Goal: Go to known website: Access a specific website the user already knows

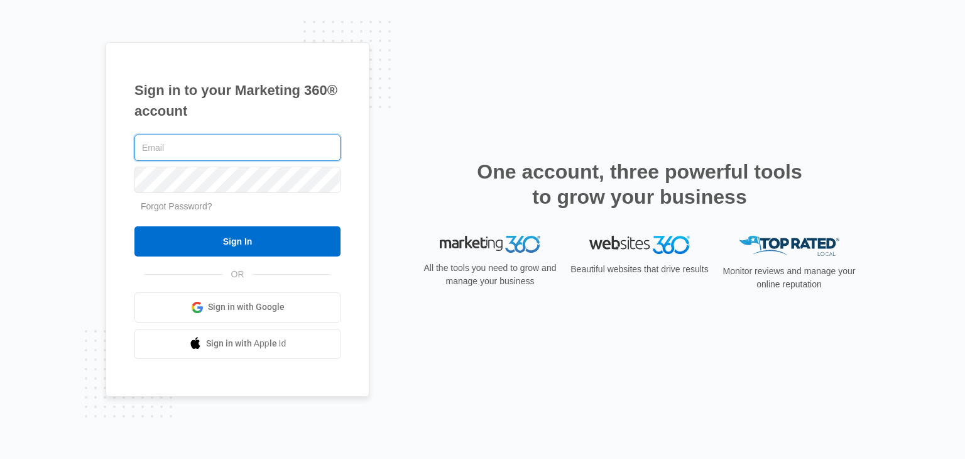
paste input "[EMAIL_ADDRESS][DOMAIN_NAME]"
type input "[EMAIL_ADDRESS][DOMAIN_NAME]"
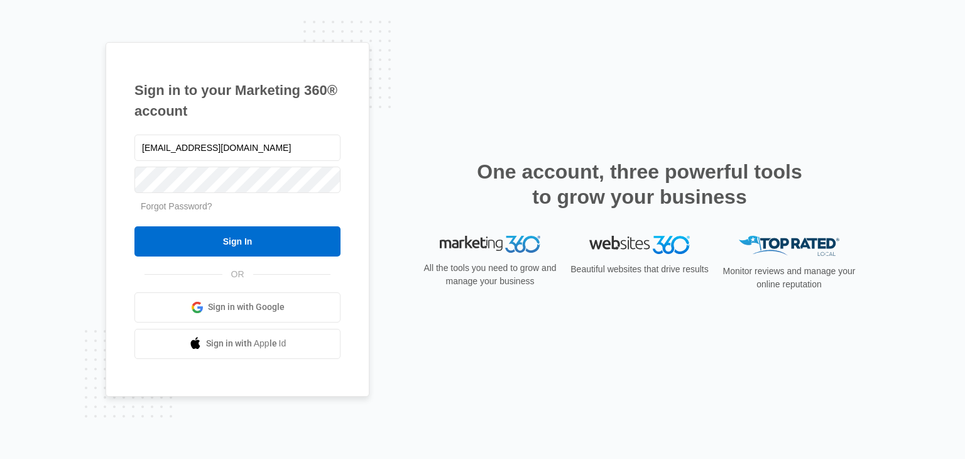
click at [231, 196] on form "team-implementation@surefirelocal.com Forgot Password? Sign In" at bounding box center [237, 194] width 206 height 124
click at [229, 195] on form "team-implementation@surefirelocal.com Forgot Password? Sign In" at bounding box center [237, 194] width 206 height 124
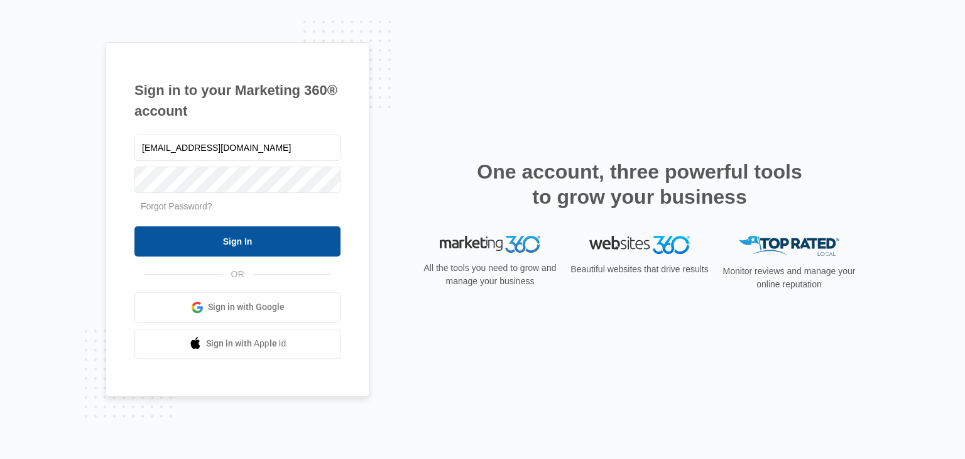
click at [207, 235] on input "Sign In" at bounding box center [237, 241] width 206 height 30
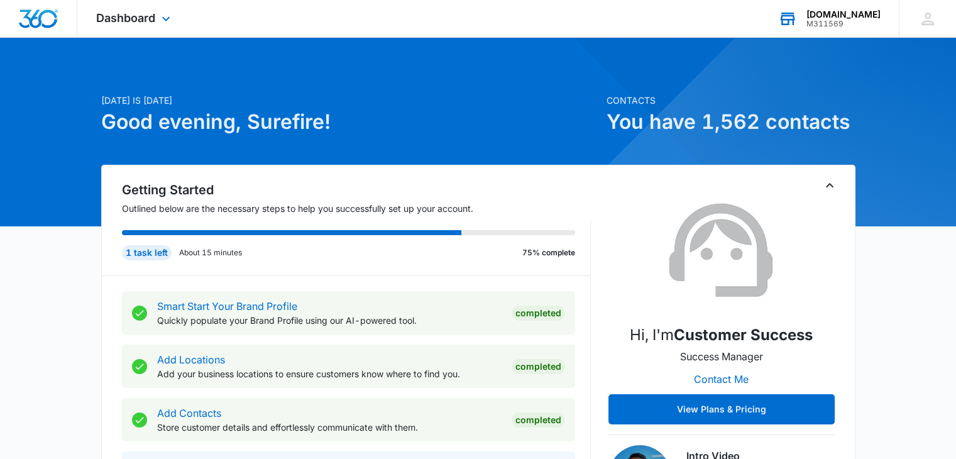
click at [879, 16] on div "[DOMAIN_NAME]" at bounding box center [843, 14] width 74 height 10
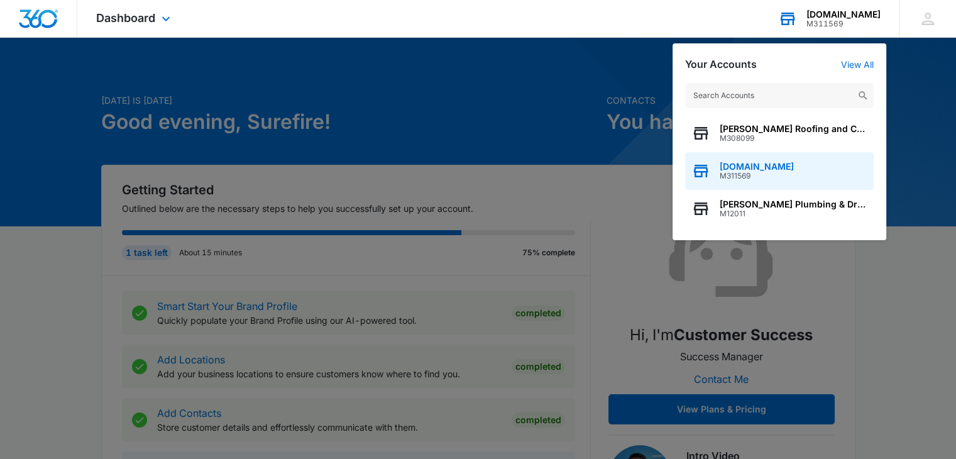
click at [768, 174] on span "M311569" at bounding box center [757, 176] width 74 height 9
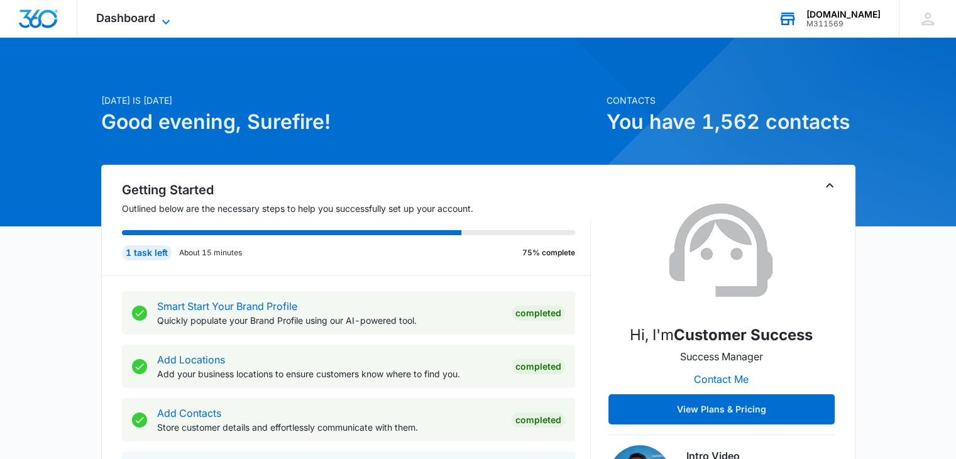
click at [160, 14] on icon at bounding box center [165, 21] width 15 height 15
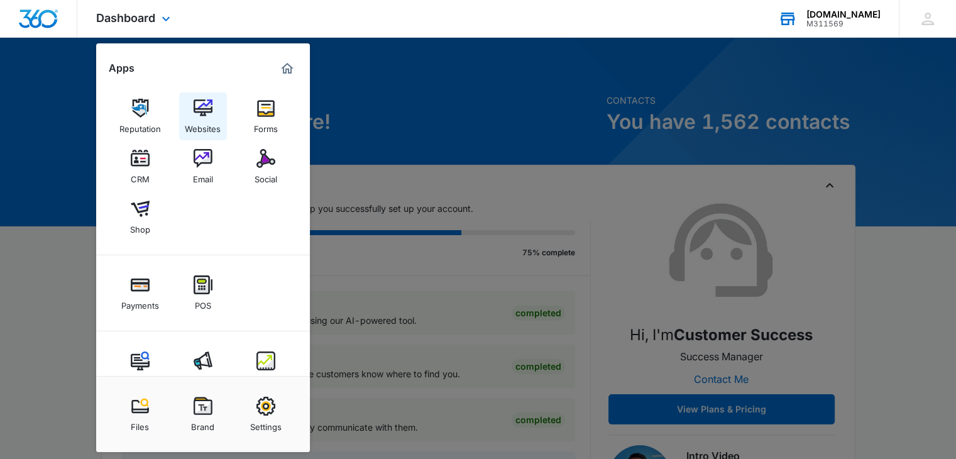
click at [190, 118] on div "Websites" at bounding box center [203, 126] width 36 height 16
